Goal: Task Accomplishment & Management: Complete application form

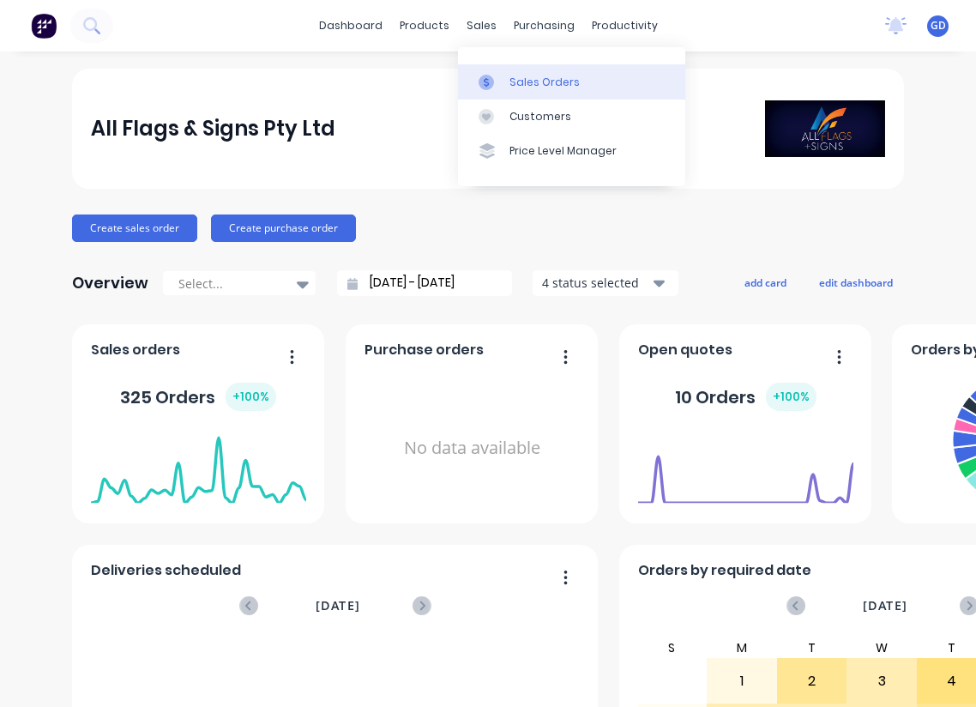
click at [516, 70] on link "Sales Orders" at bounding box center [571, 81] width 227 height 34
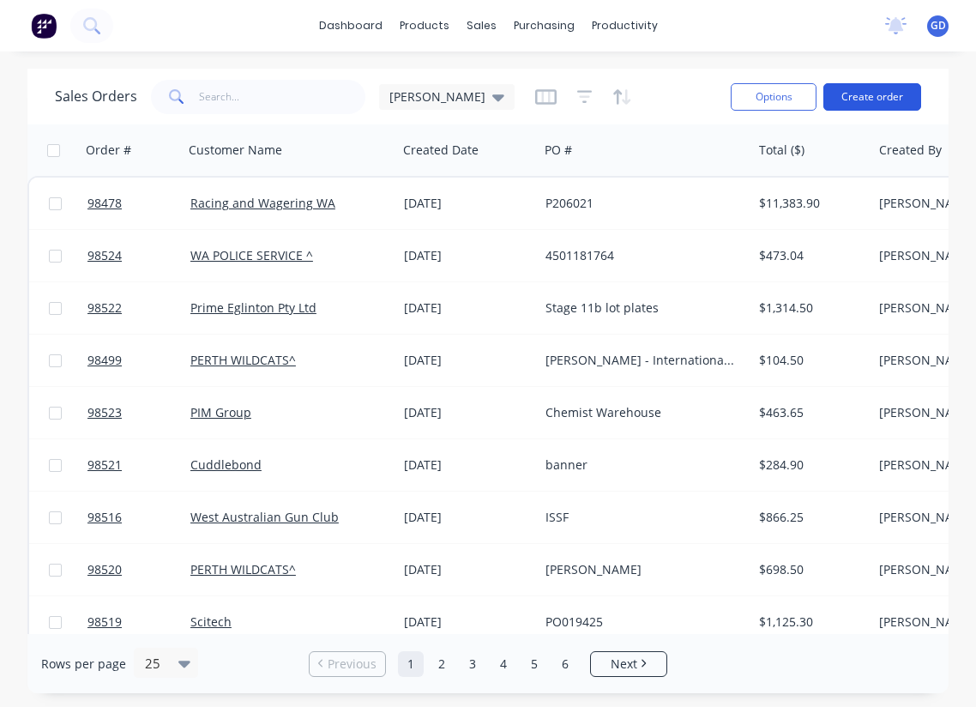
click at [860, 100] on button "Create order" at bounding box center [873, 96] width 98 height 27
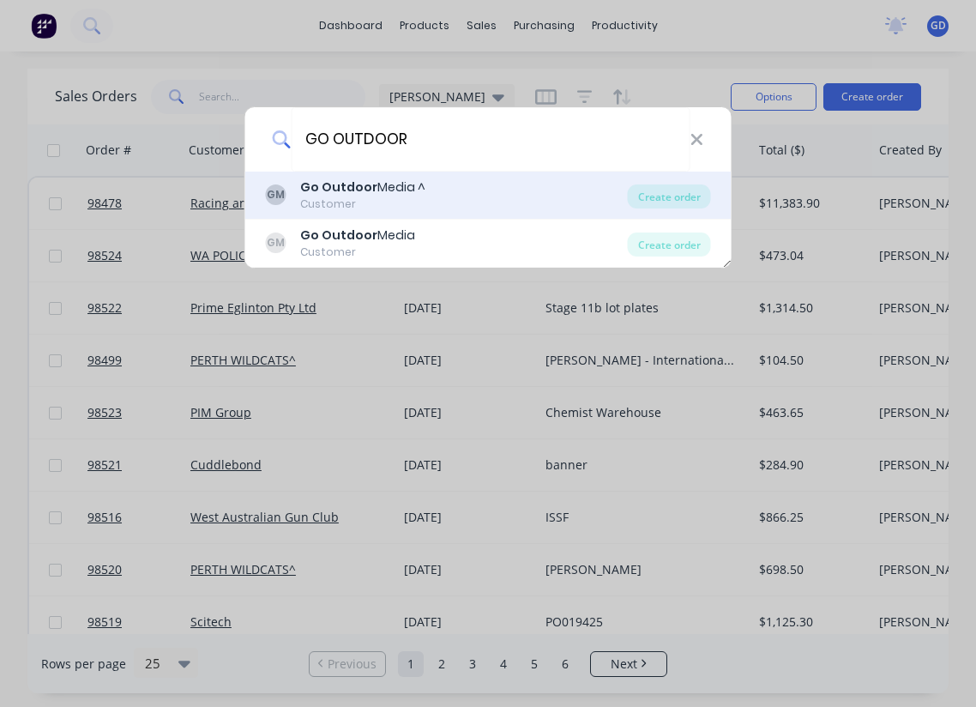
type input "GO OUTDOOR"
click at [353, 196] on div "Customer" at bounding box center [362, 203] width 125 height 15
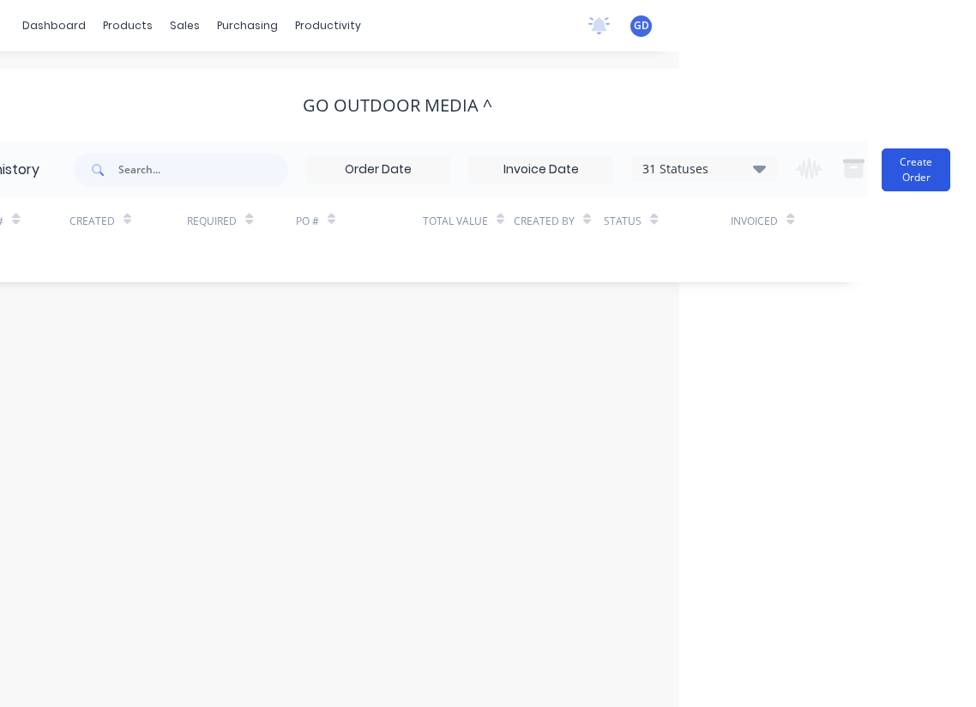
scroll to position [0, 297]
click at [904, 161] on button "Create Order" at bounding box center [916, 169] width 69 height 43
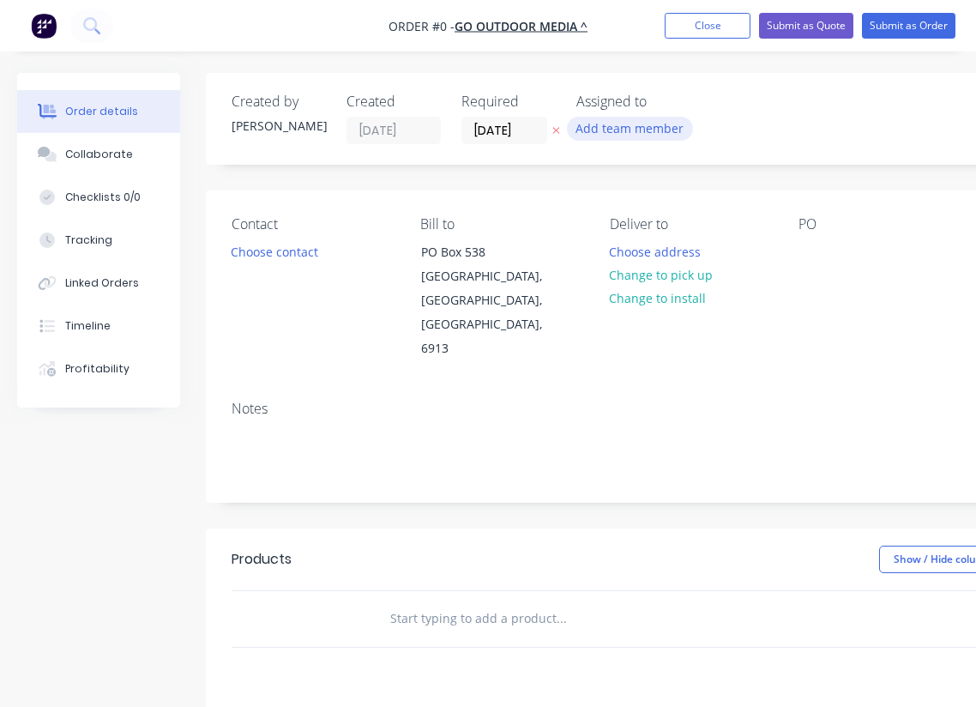
click at [637, 126] on button "Add team member" at bounding box center [630, 128] width 126 height 23
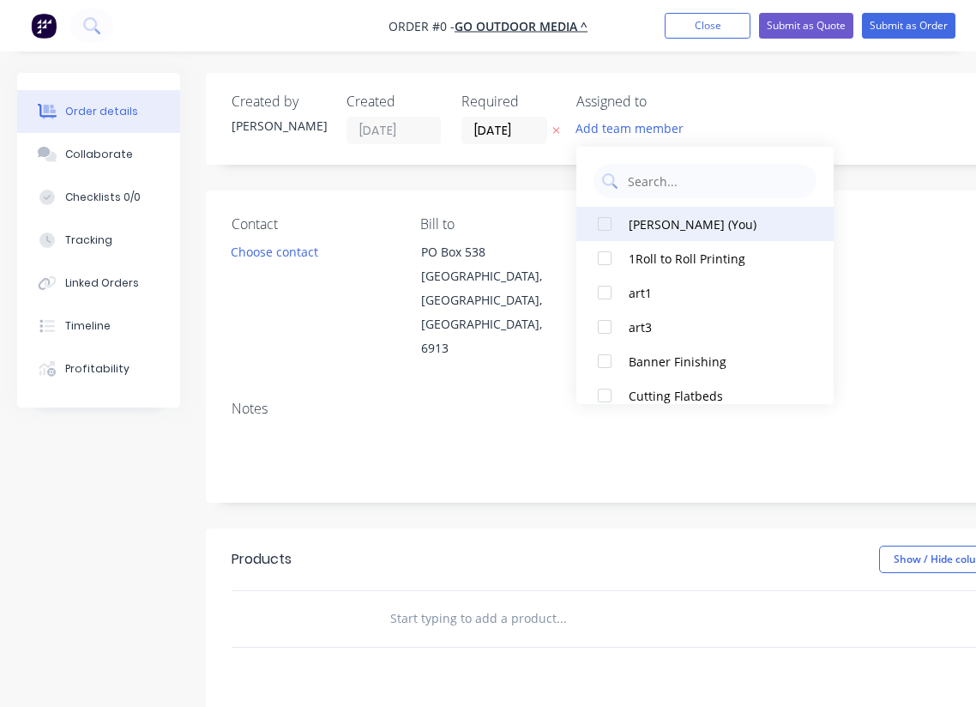
click at [608, 223] on div at bounding box center [605, 224] width 34 height 34
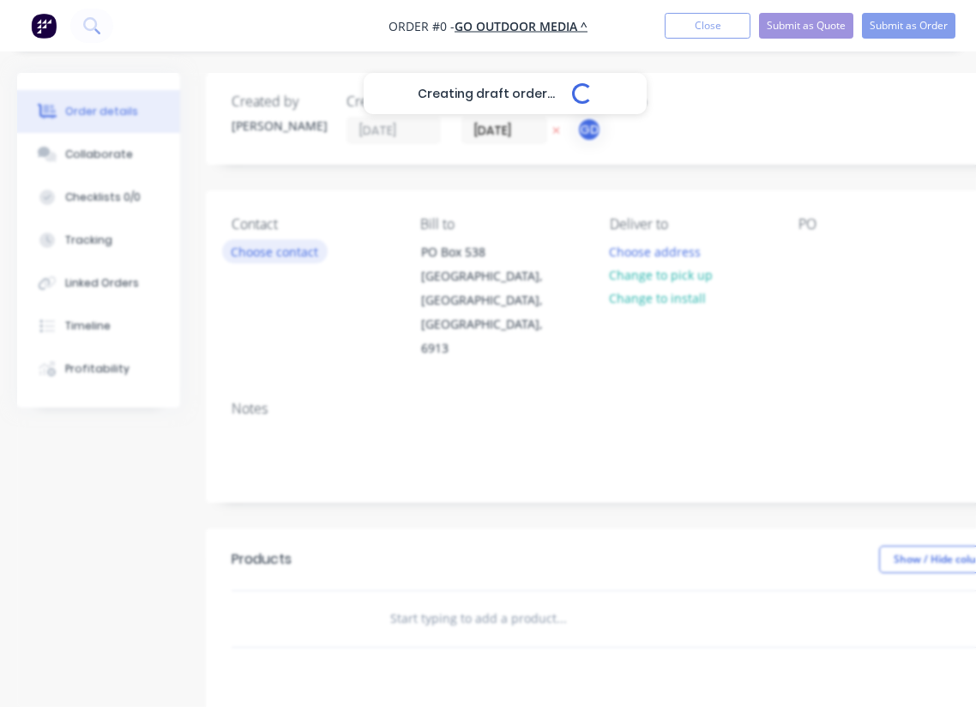
click at [276, 259] on div "Creating draft order... Loading... Order details Collaborate Checklists 0/0 Tra…" at bounding box center [596, 579] width 1192 height 1012
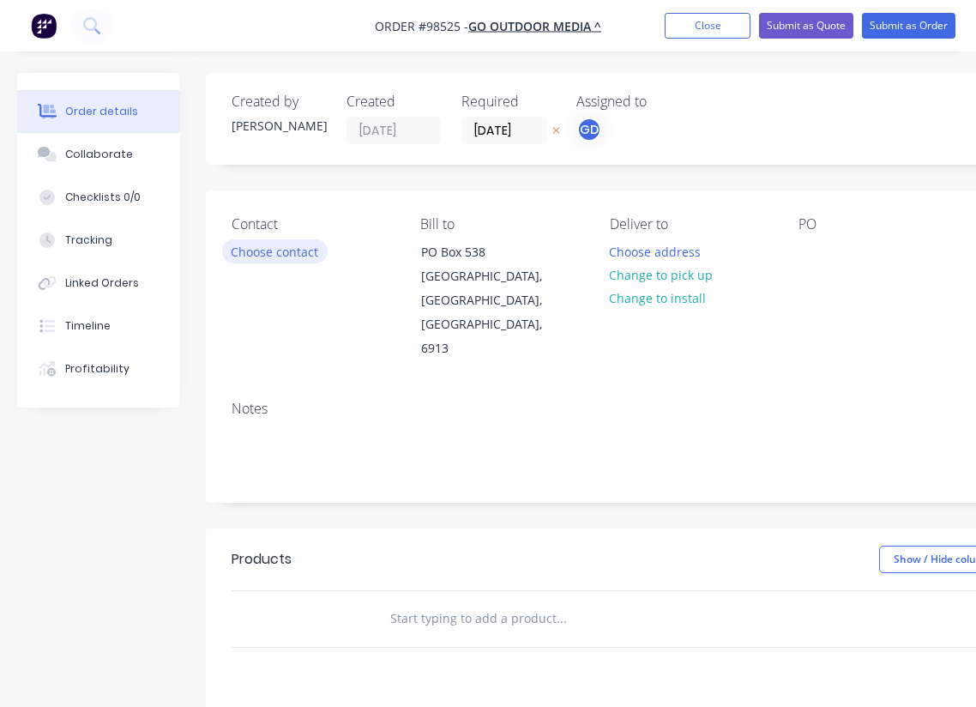
click at [257, 255] on button "Choose contact" at bounding box center [275, 250] width 106 height 23
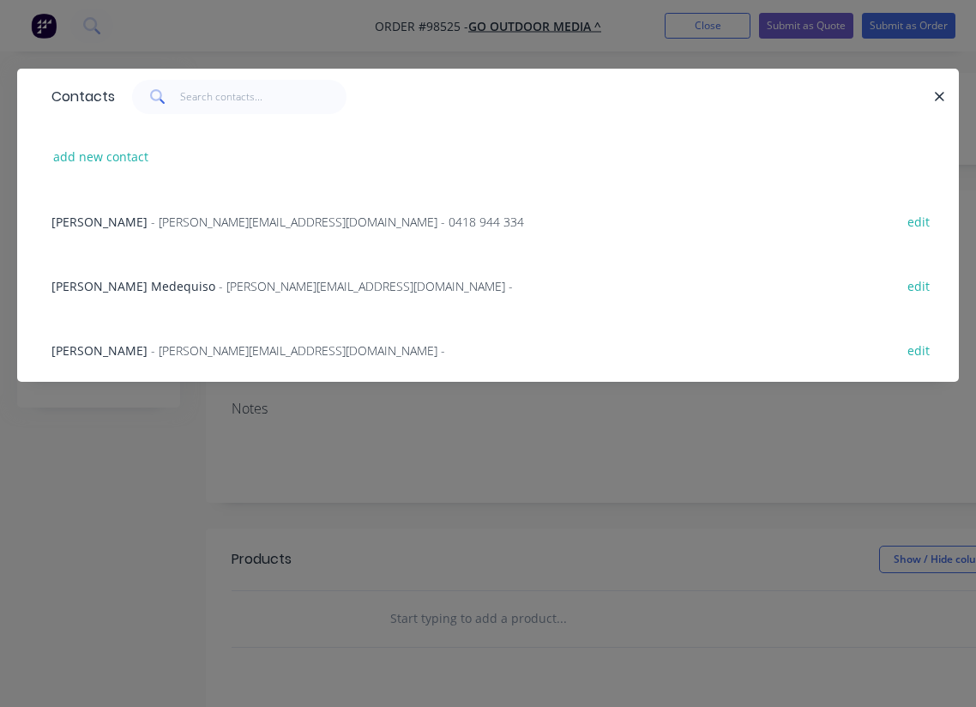
click at [79, 288] on span "[PERSON_NAME] Medequiso" at bounding box center [133, 286] width 164 height 16
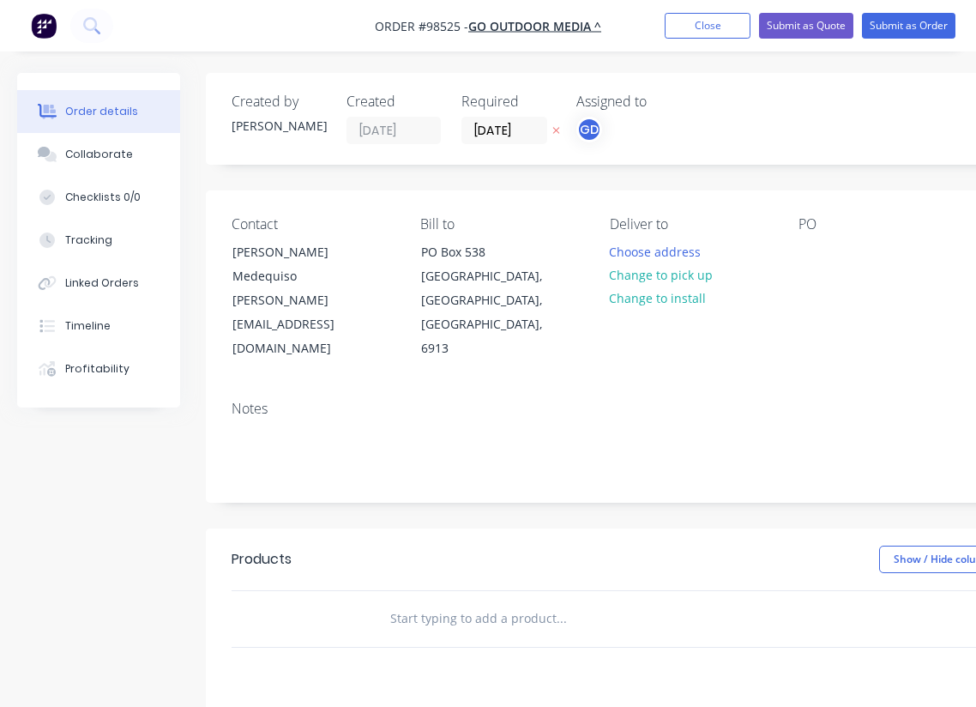
click at [220, 394] on div "Notes" at bounding box center [690, 444] width 969 height 115
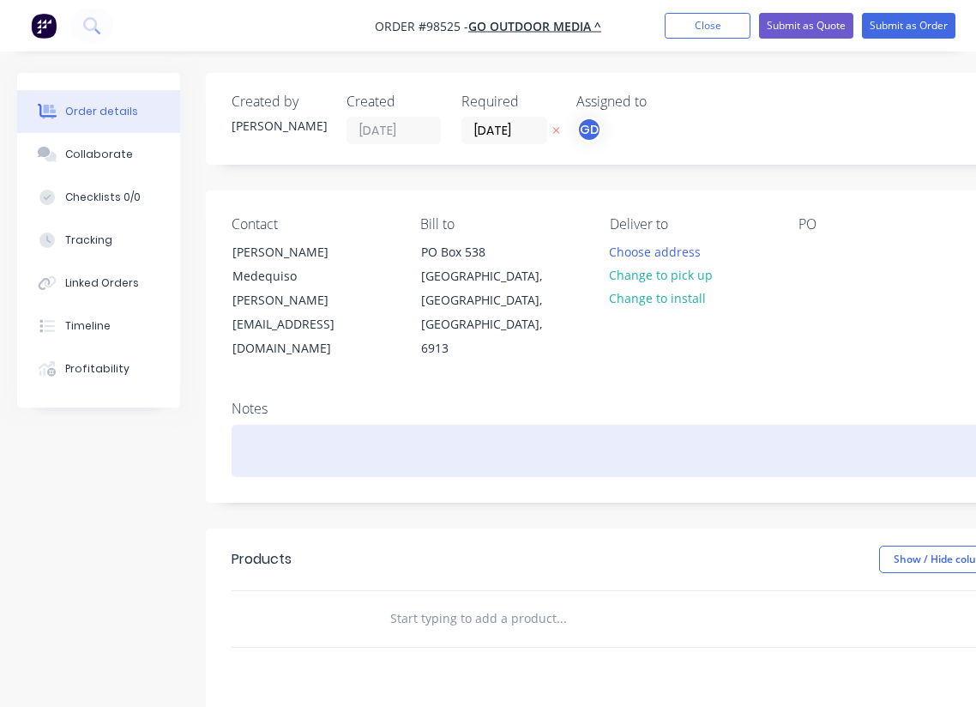
click at [283, 425] on div at bounding box center [691, 451] width 918 height 52
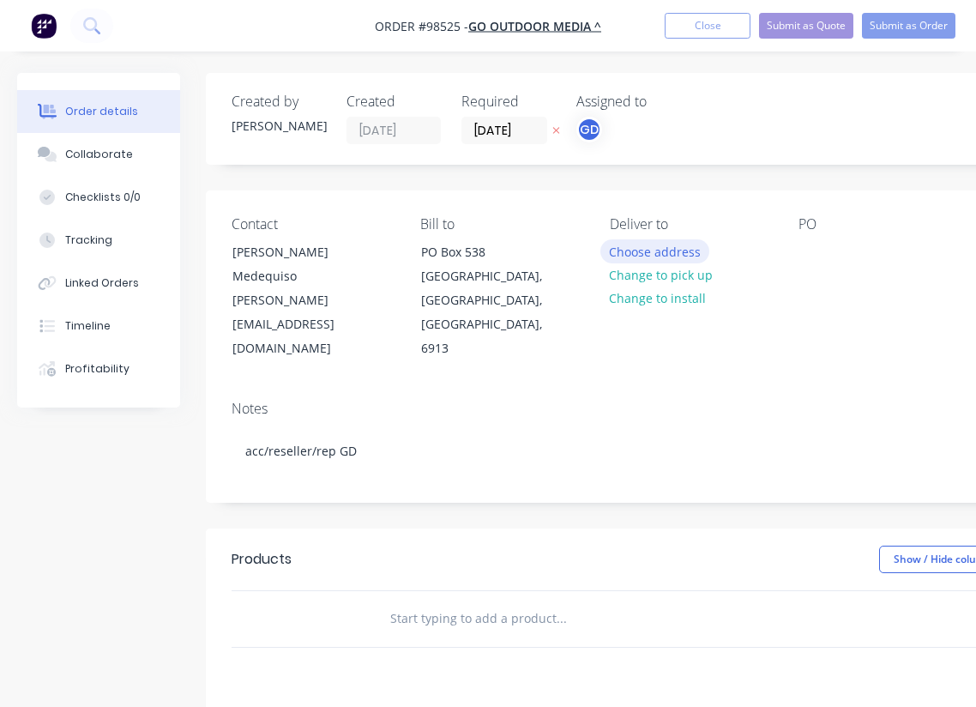
click at [652, 257] on button "Choose address" at bounding box center [656, 250] width 110 height 23
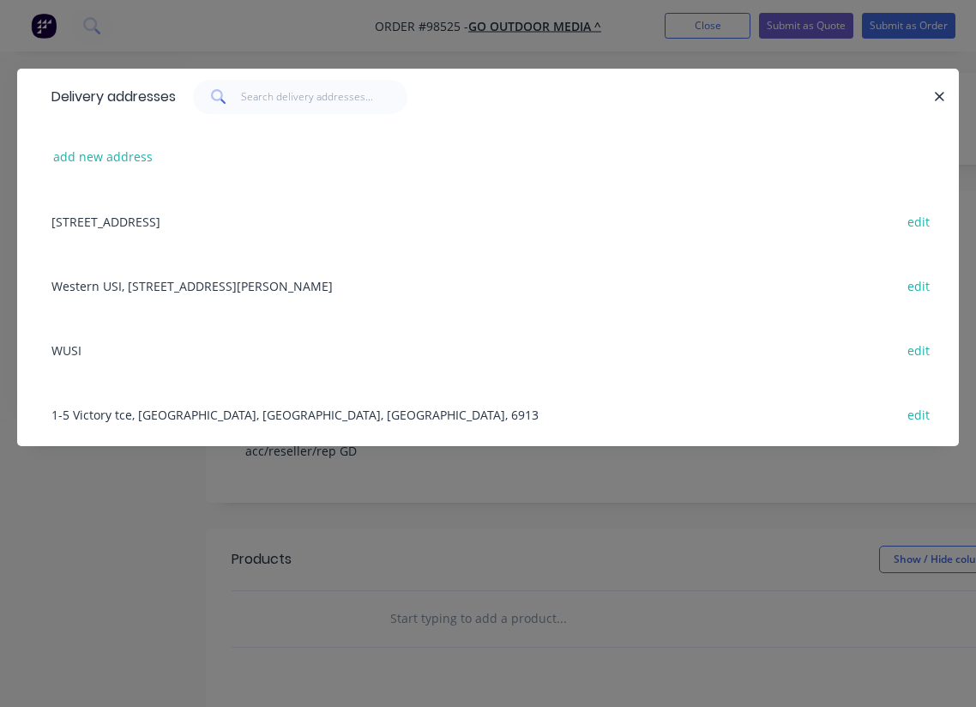
click at [168, 414] on div "1-5 Victory tce, [GEOGRAPHIC_DATA], [GEOGRAPHIC_DATA], [GEOGRAPHIC_DATA], 6913 …" at bounding box center [488, 414] width 890 height 64
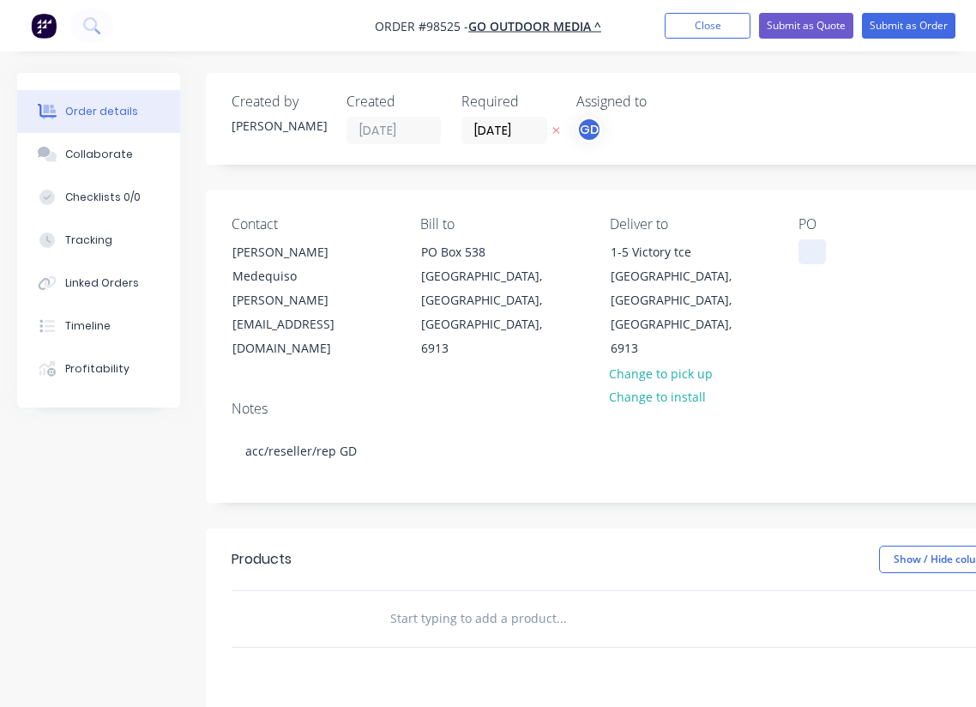
click at [811, 249] on div at bounding box center [812, 251] width 27 height 25
paste div
click at [798, 401] on div "Notes" at bounding box center [691, 409] width 918 height 16
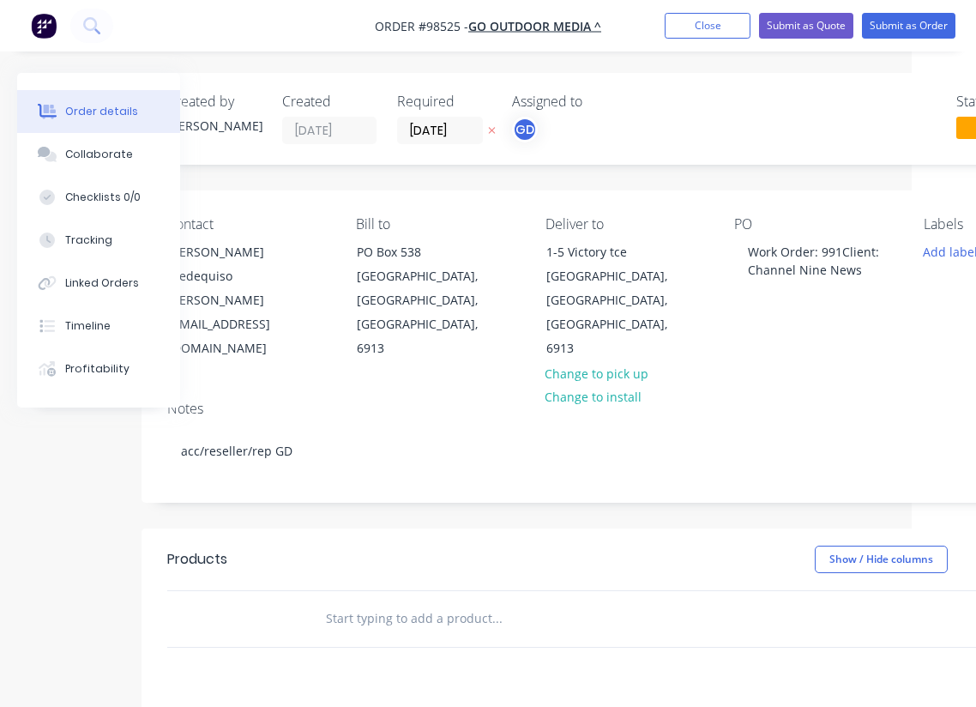
scroll to position [0, 65]
click at [838, 249] on div "Work Order: 991Client: Channel Nine News" at bounding box center [813, 260] width 161 height 43
click at [750, 288] on div "Work Order: 991 Client: Channel Nine News" at bounding box center [813, 269] width 161 height 61
click at [947, 244] on button "Add labels" at bounding box center [952, 250] width 79 height 23
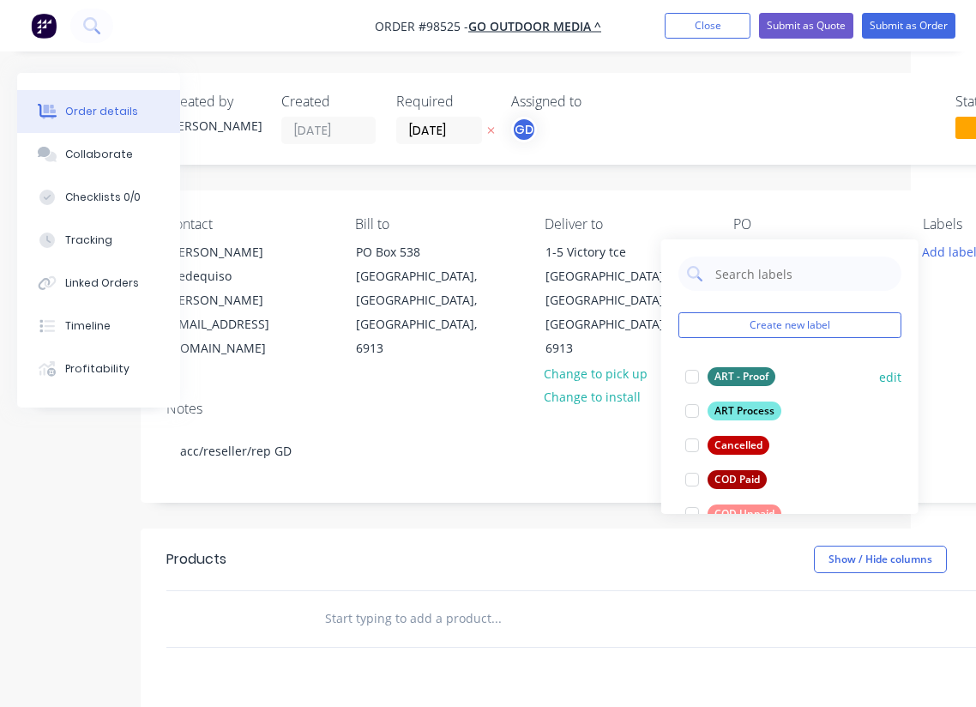
click at [750, 374] on div "ART - Proof" at bounding box center [742, 376] width 68 height 19
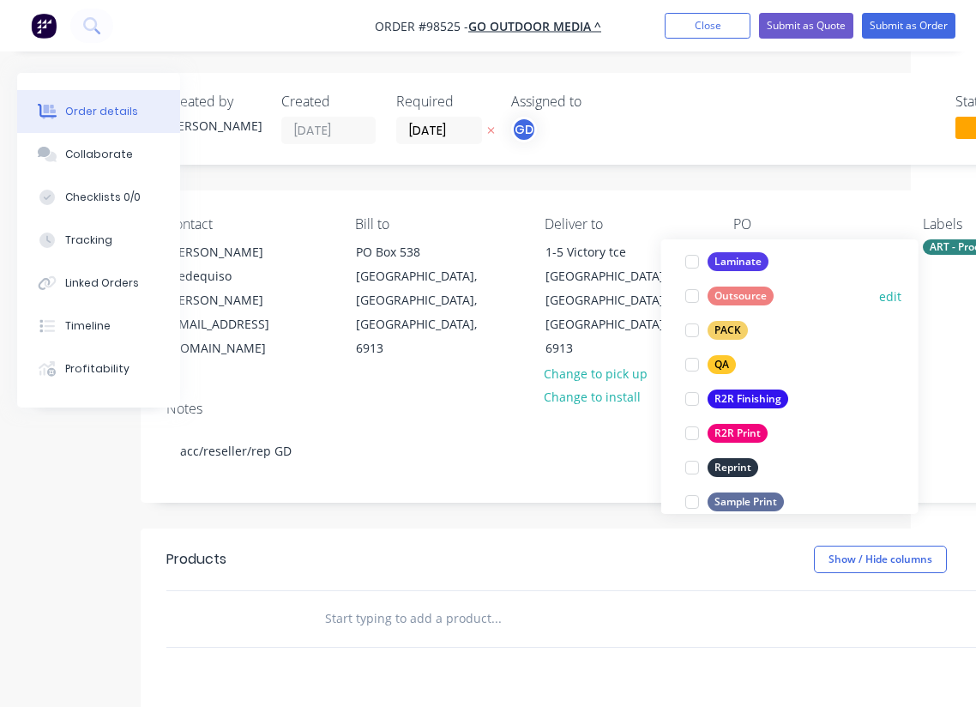
scroll to position [600, 0]
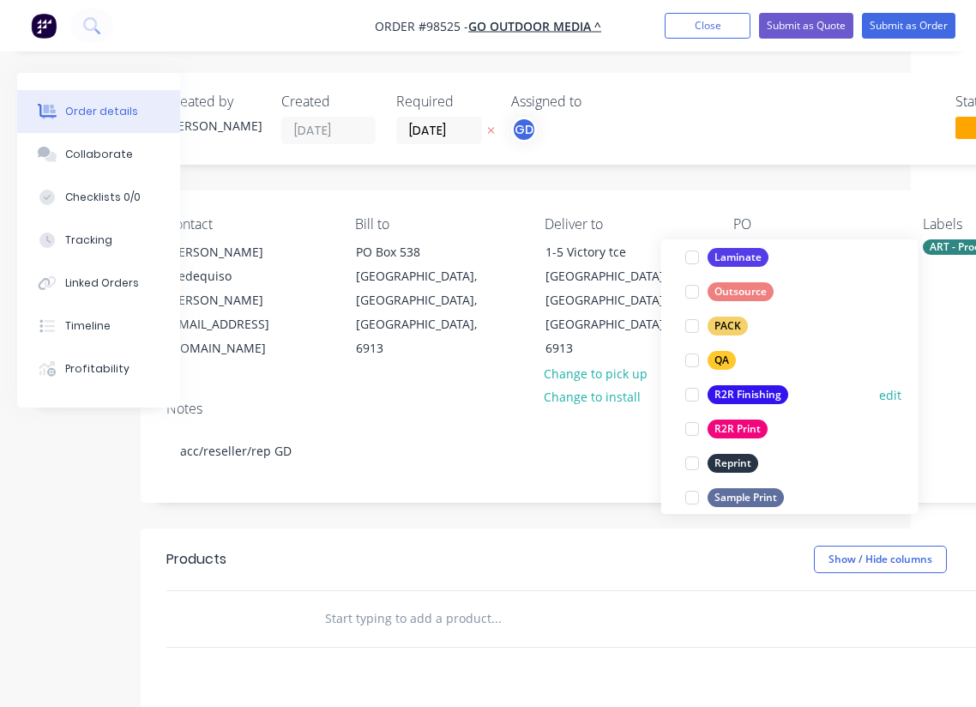
click at [748, 395] on div "R2R Finishing" at bounding box center [748, 394] width 81 height 19
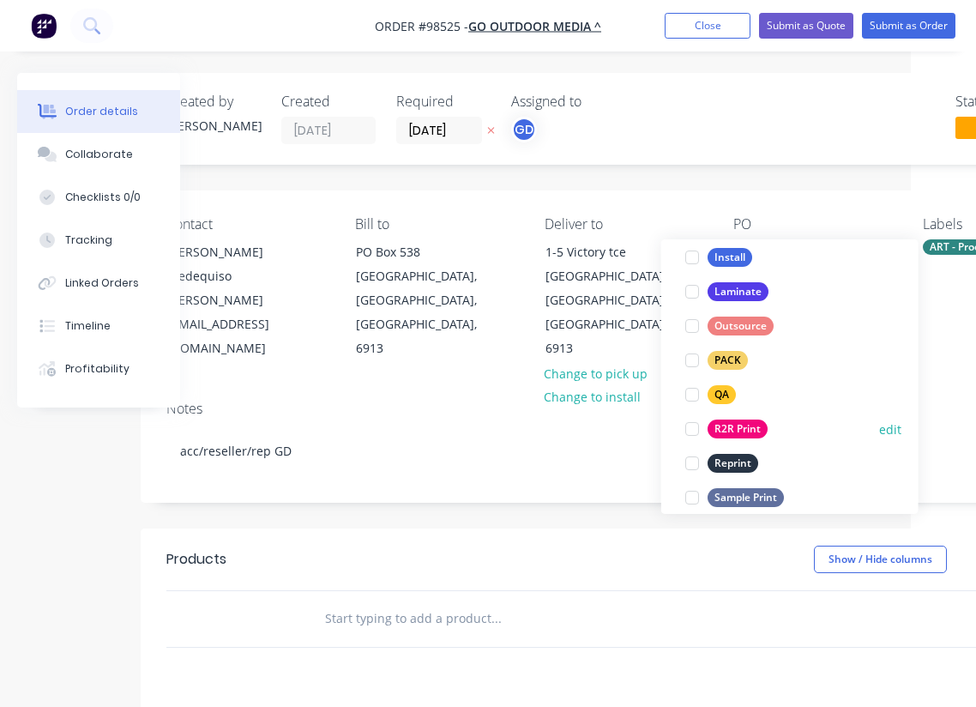
click at [741, 423] on div "R2R Print" at bounding box center [738, 429] width 60 height 19
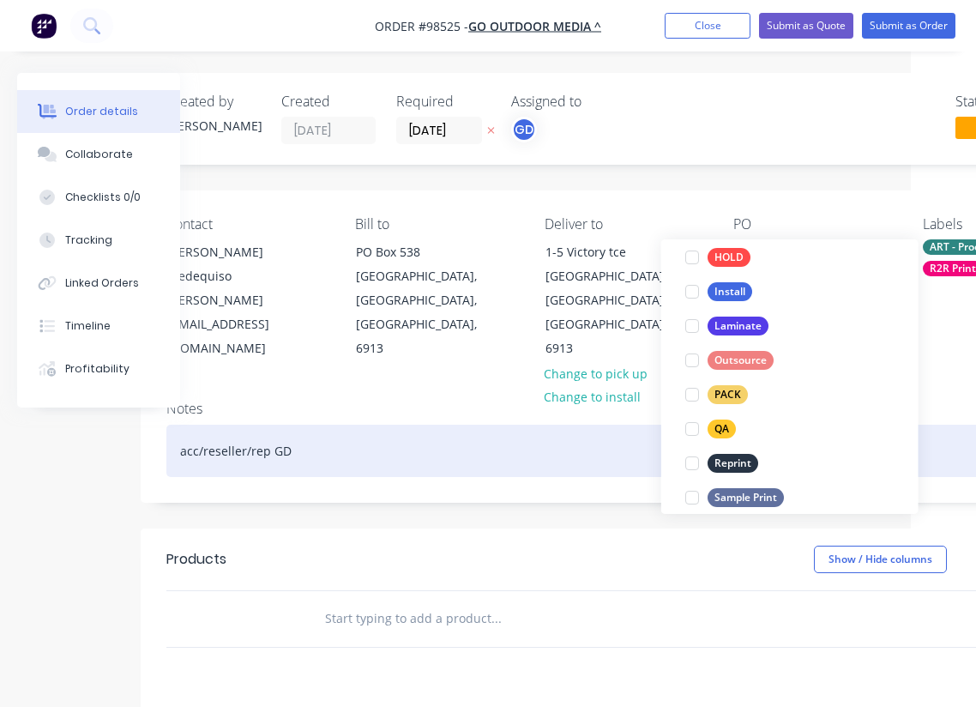
click at [529, 425] on div "acc/reseller/rep GD" at bounding box center [625, 451] width 918 height 52
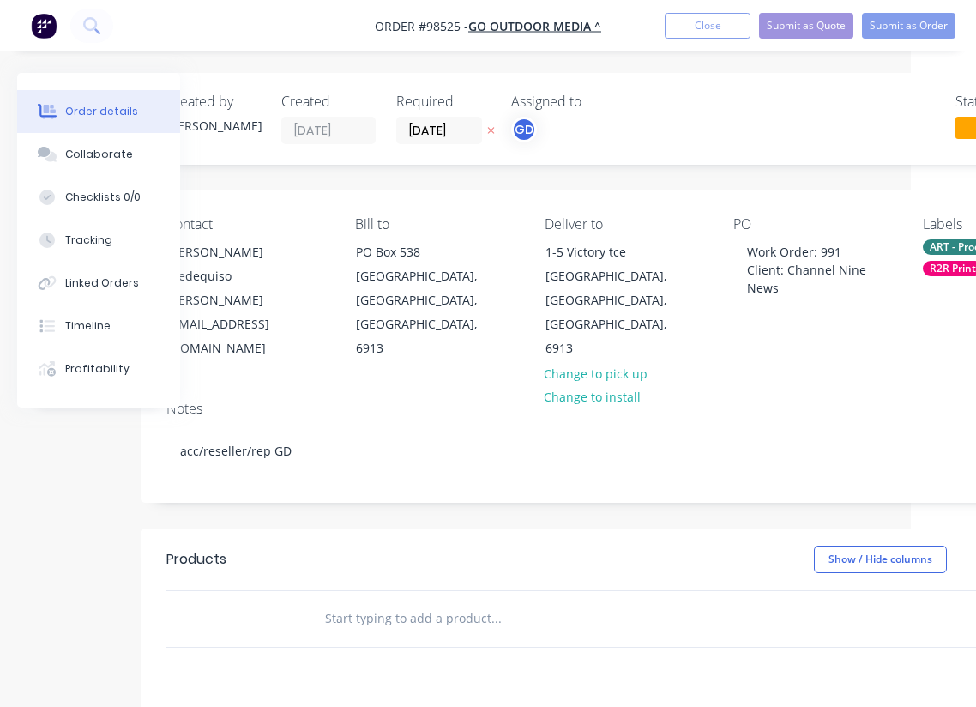
click at [460, 601] on input "text" at bounding box center [495, 618] width 343 height 34
click at [376, 601] on input "text" at bounding box center [495, 618] width 343 height 34
paste input "Kedar edge banner – Viewflex Size inc kedar 5960z3060 Qty 1 $400+GST inc del"
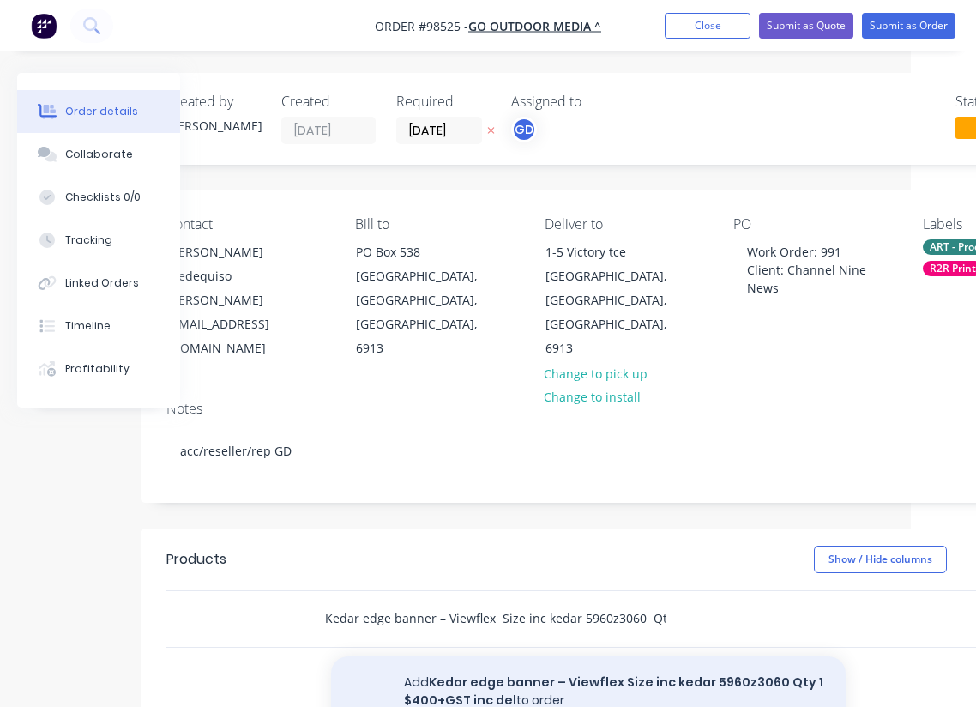
type input "Kedar edge banner – Viewflex Size inc kedar 5960z3060 Qty 1 $400+GST inc del"
click at [494, 656] on button "Add Kedar edge banner – Viewflex Size inc kedar 5960z3060 Qty 1 $400+GST inc de…" at bounding box center [588, 691] width 515 height 70
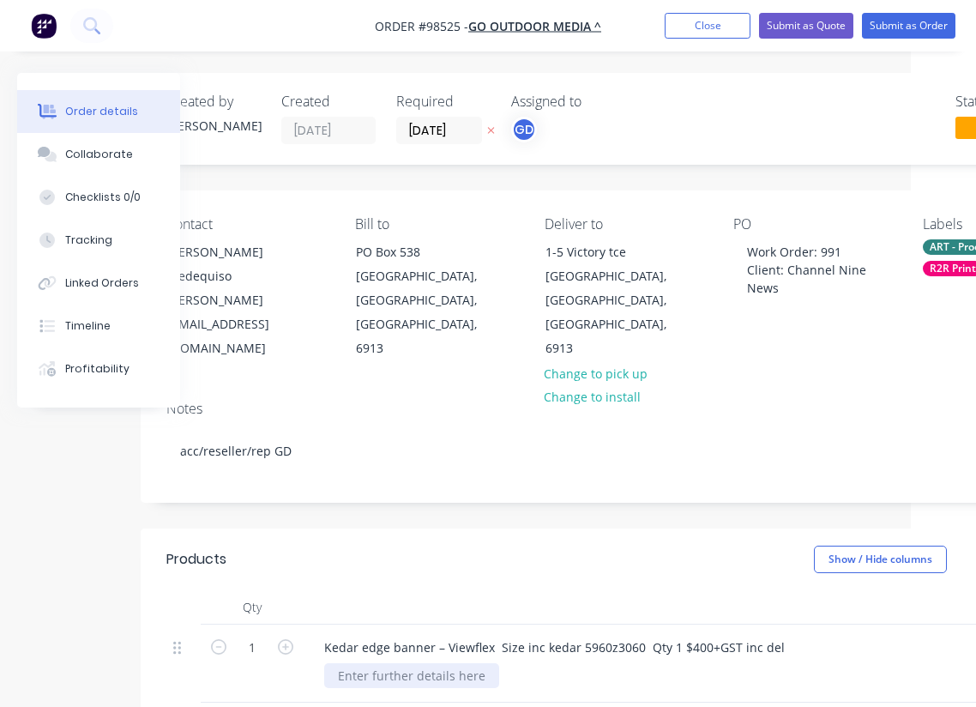
click at [414, 663] on div at bounding box center [411, 675] width 175 height 25
click at [445, 590] on div at bounding box center [647, 607] width 686 height 34
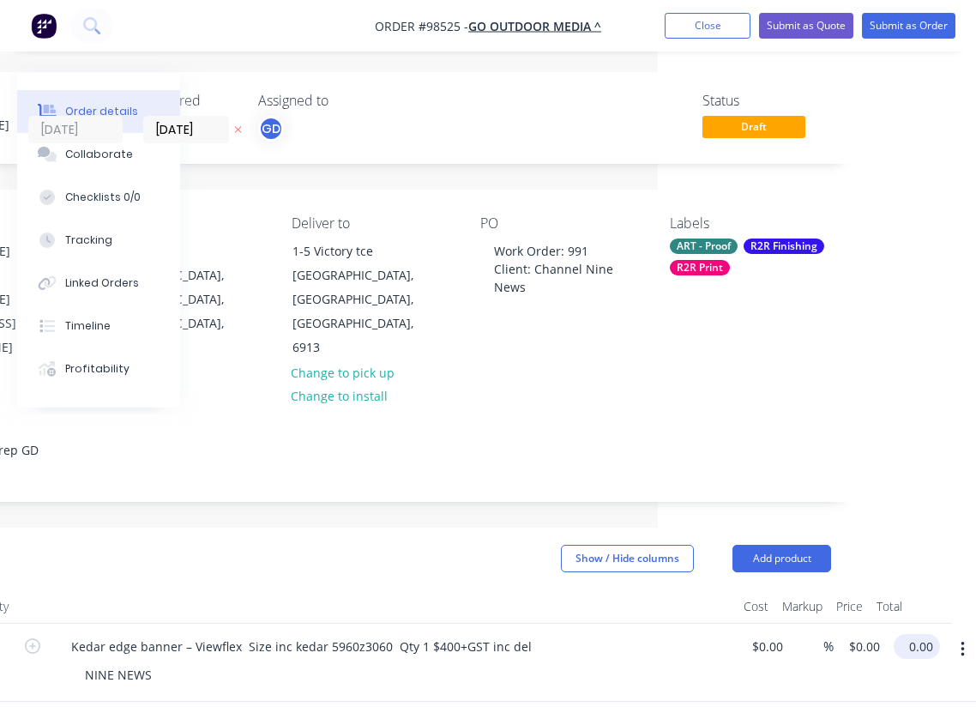
click at [914, 634] on input "0.00" at bounding box center [920, 646] width 39 height 25
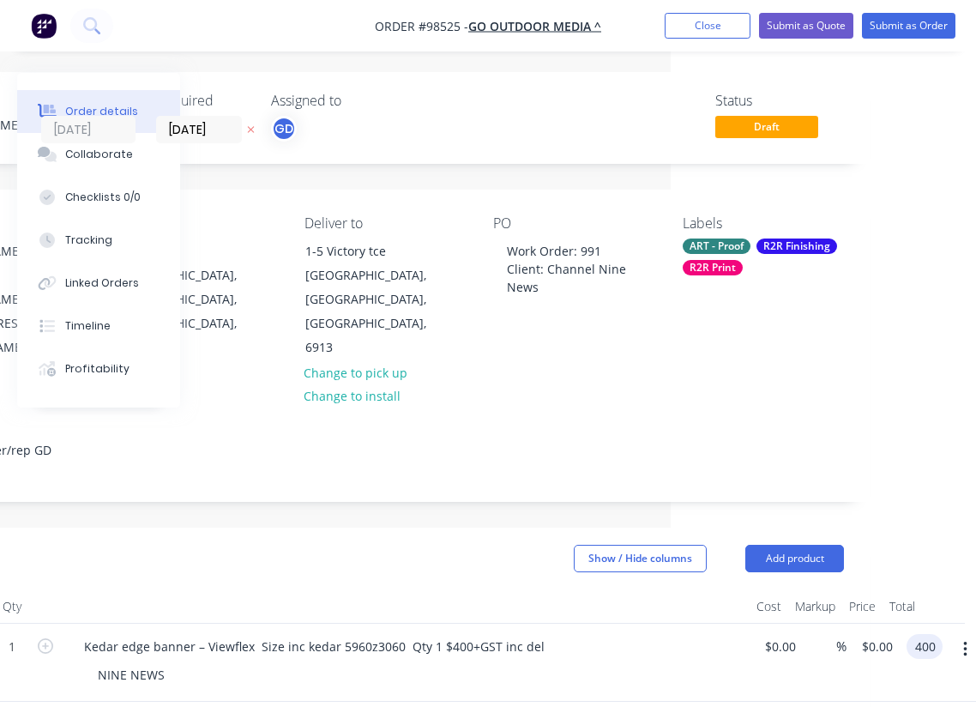
type input "400"
type input "$400.00"
click at [516, 528] on header "Products Show / Hide columns Add product" at bounding box center [384, 559] width 969 height 62
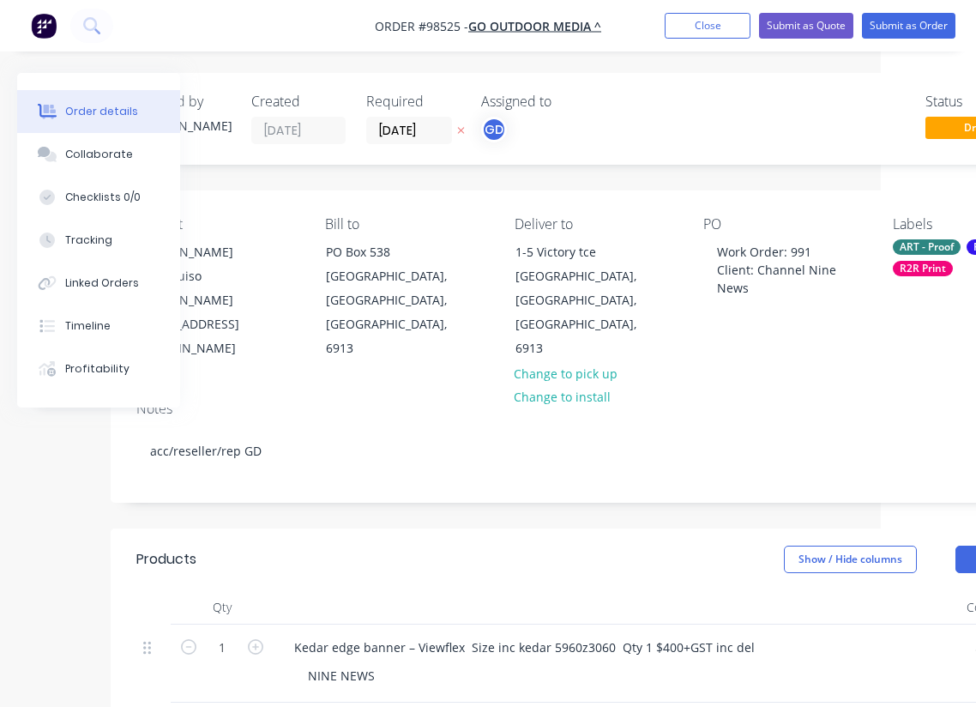
scroll to position [0, 0]
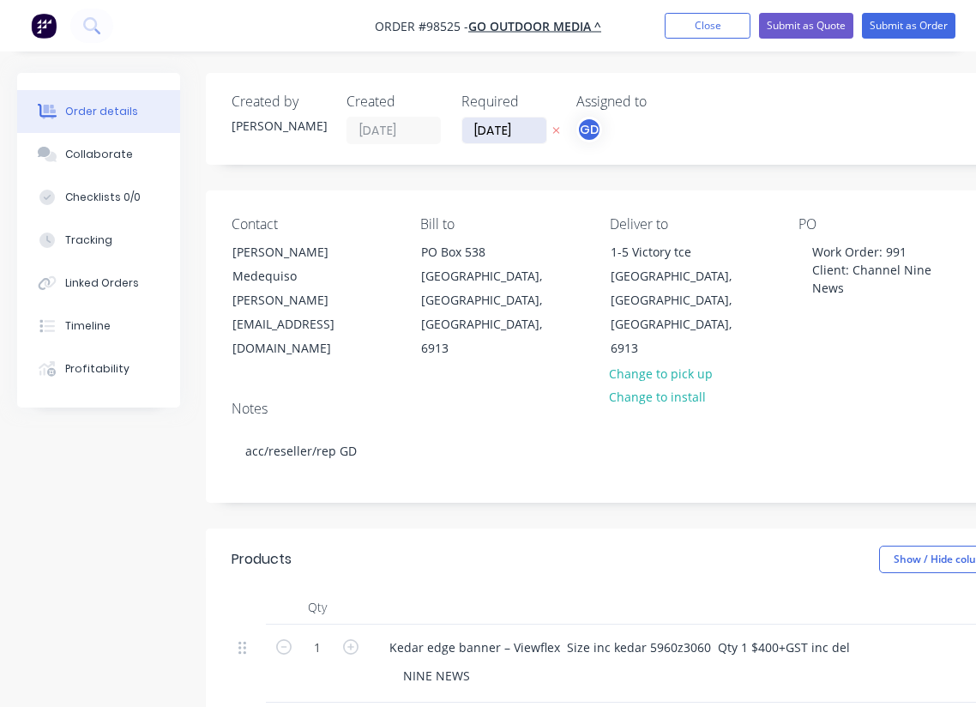
click at [501, 130] on input "[DATE]" at bounding box center [504, 131] width 84 height 26
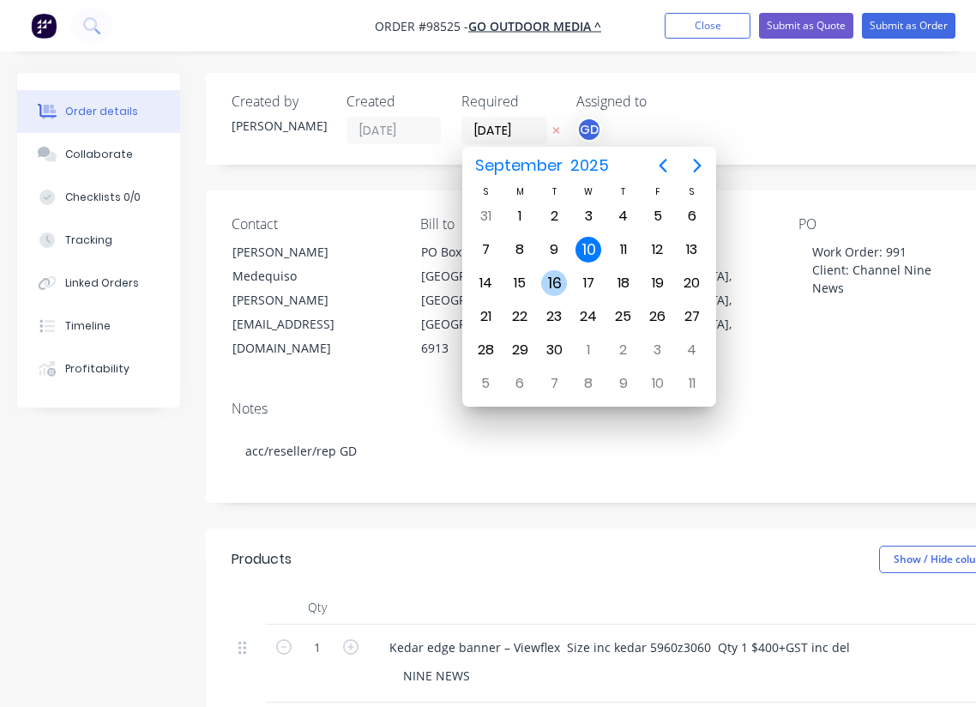
click at [558, 280] on div "16" at bounding box center [554, 283] width 26 height 26
type input "[DATE]"
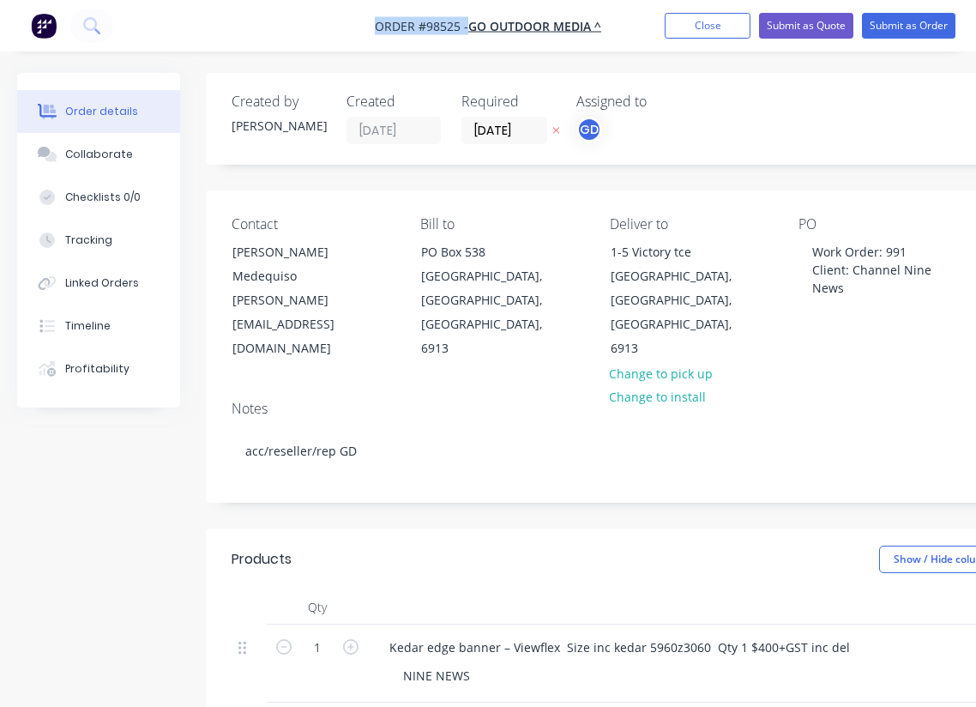
drag, startPoint x: 355, startPoint y: 22, endPoint x: 465, endPoint y: 28, distance: 110.0
click at [465, 28] on nav "Order #98525 - Go Outdoor Media ^ Add product Close Submit as Quote Submit as O…" at bounding box center [488, 25] width 976 height 51
click at [407, 24] on span "Order #98525 -" at bounding box center [422, 26] width 94 height 16
drag, startPoint x: 369, startPoint y: 23, endPoint x: 459, endPoint y: 26, distance: 90.1
click at [459, 26] on nav "Order #98525 - Go Outdoor Media ^ Add product Close Submit as Quote Submit as O…" at bounding box center [488, 25] width 976 height 51
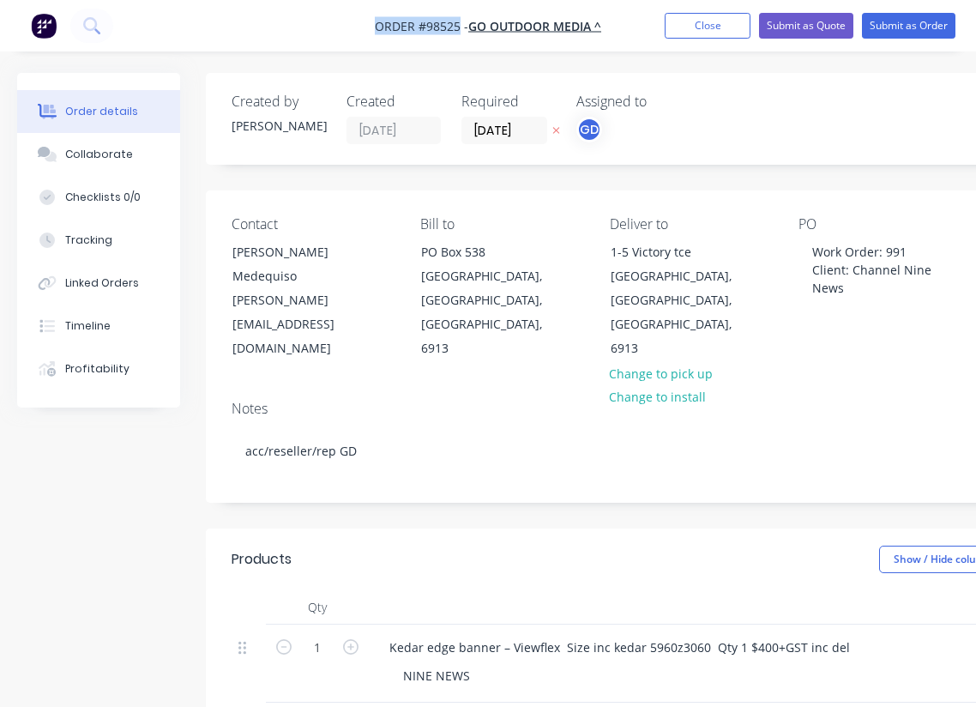
copy span "Order #98525"
click at [688, 26] on button "Close" at bounding box center [708, 26] width 86 height 26
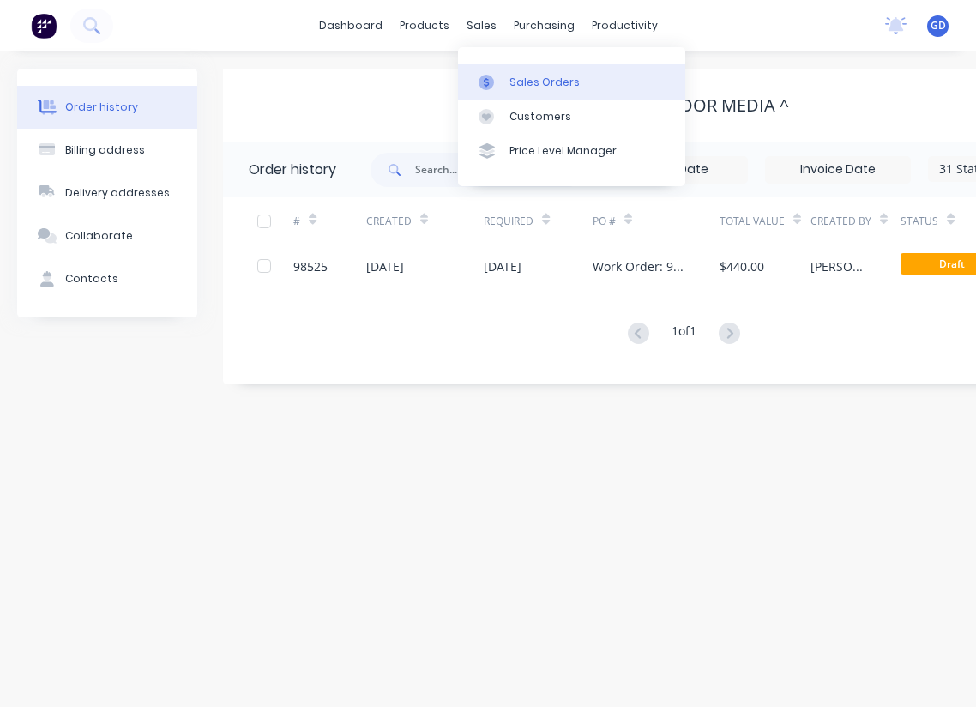
click at [521, 76] on div "Sales Orders" at bounding box center [545, 82] width 70 height 15
